Goal: Task Accomplishment & Management: Use online tool/utility

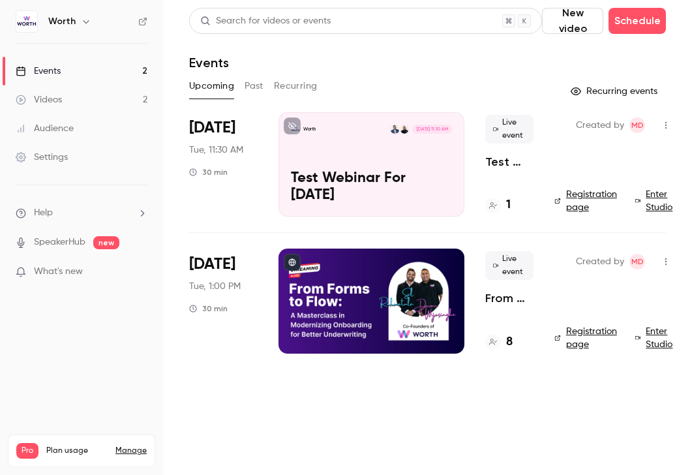
click at [376, 149] on div "Worth [DATE] 11:30 AM Test Webinar For [DATE]" at bounding box center [372, 164] width 186 height 104
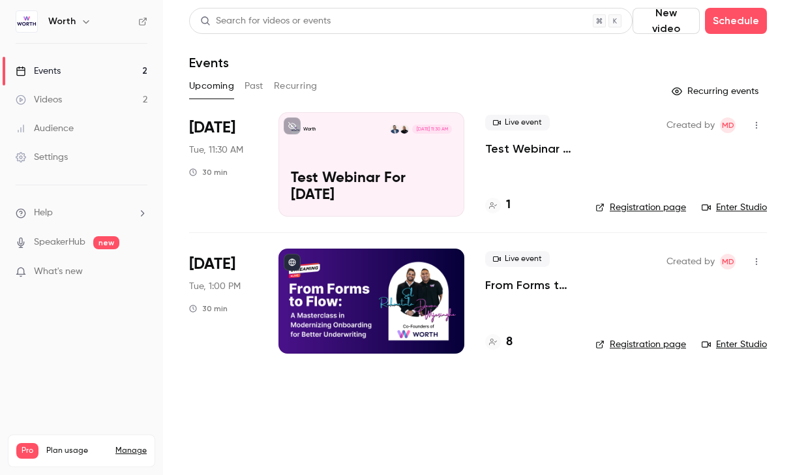
click at [725, 207] on link "Enter Studio" at bounding box center [734, 207] width 65 height 13
